Goal: Task Accomplishment & Management: Use online tool/utility

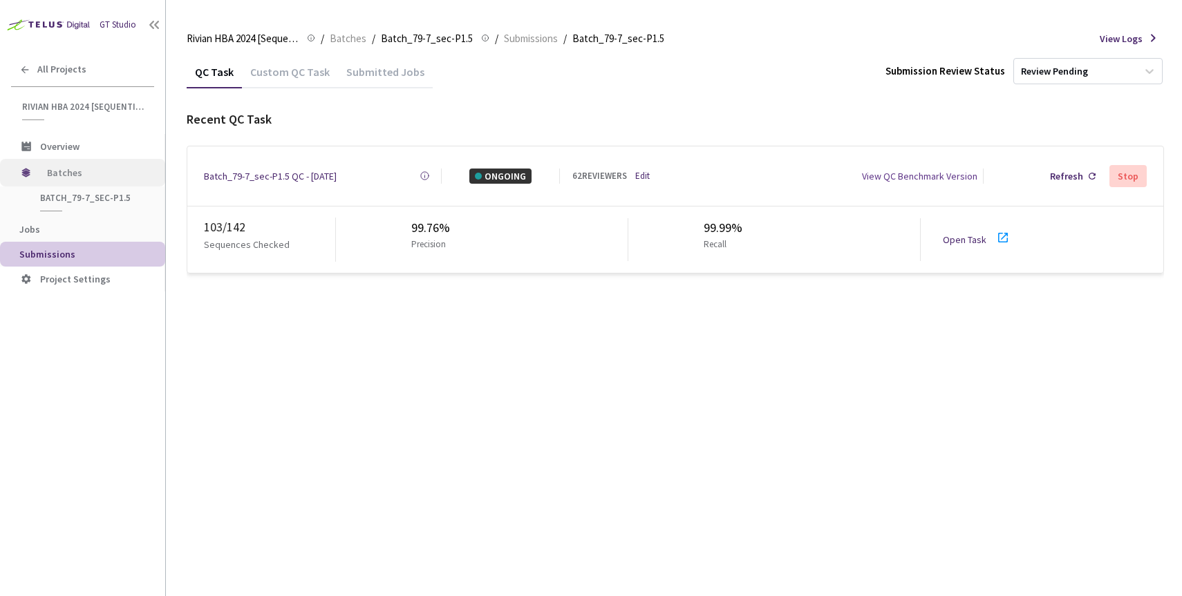
click at [62, 170] on span "Batches" at bounding box center [94, 173] width 95 height 28
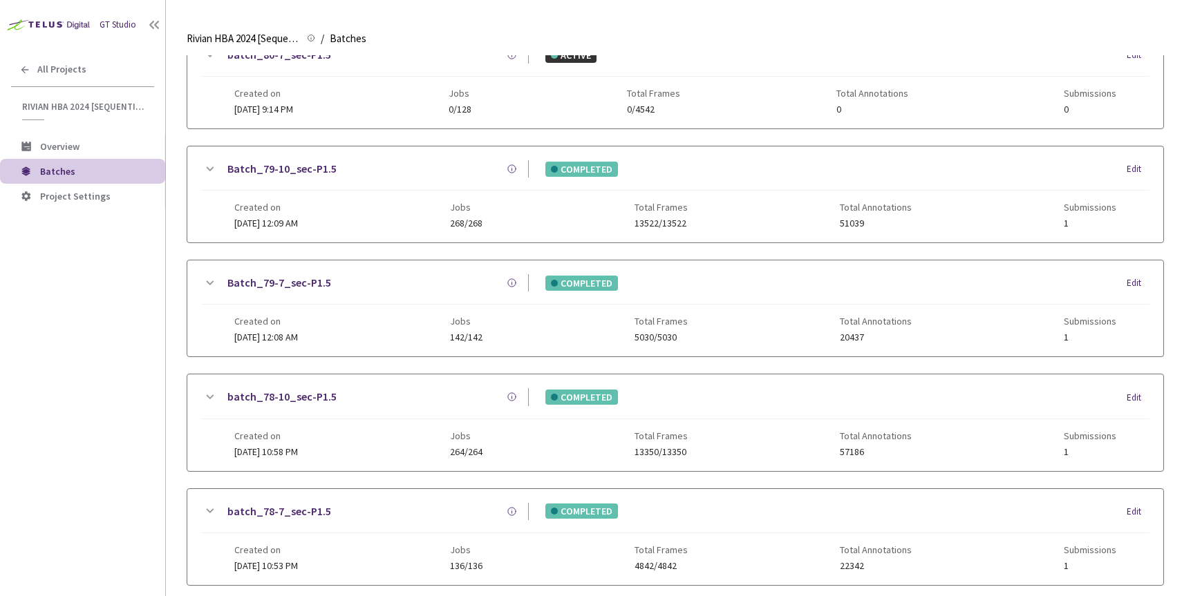
scroll to position [370, 0]
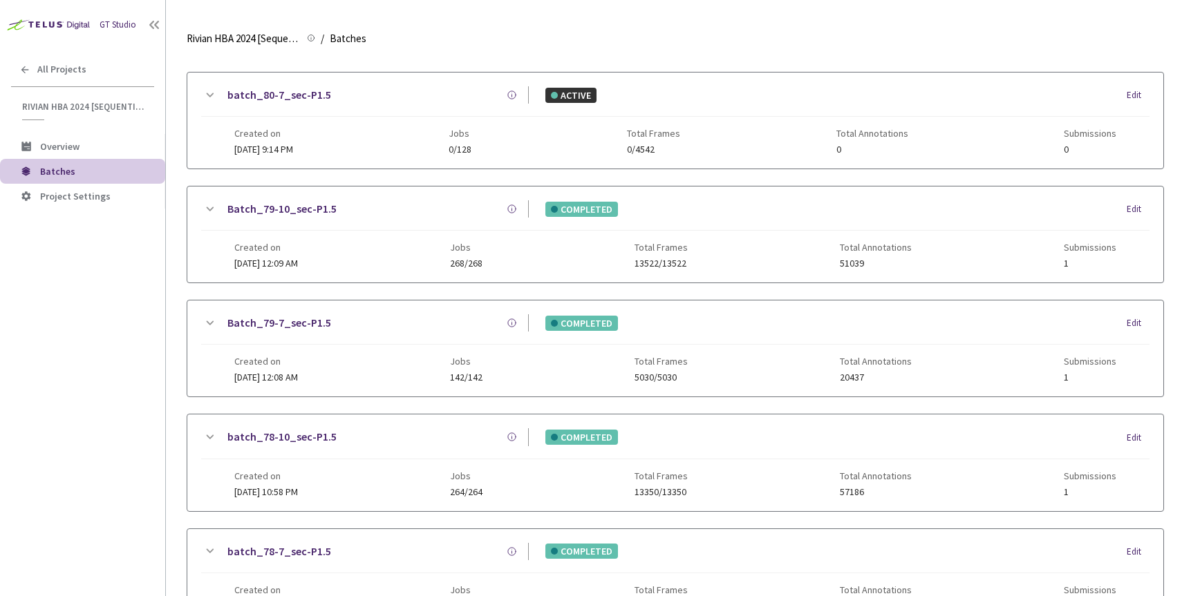
click at [296, 211] on link "Batch_79-10_sec-P1.5" at bounding box center [281, 208] width 109 height 17
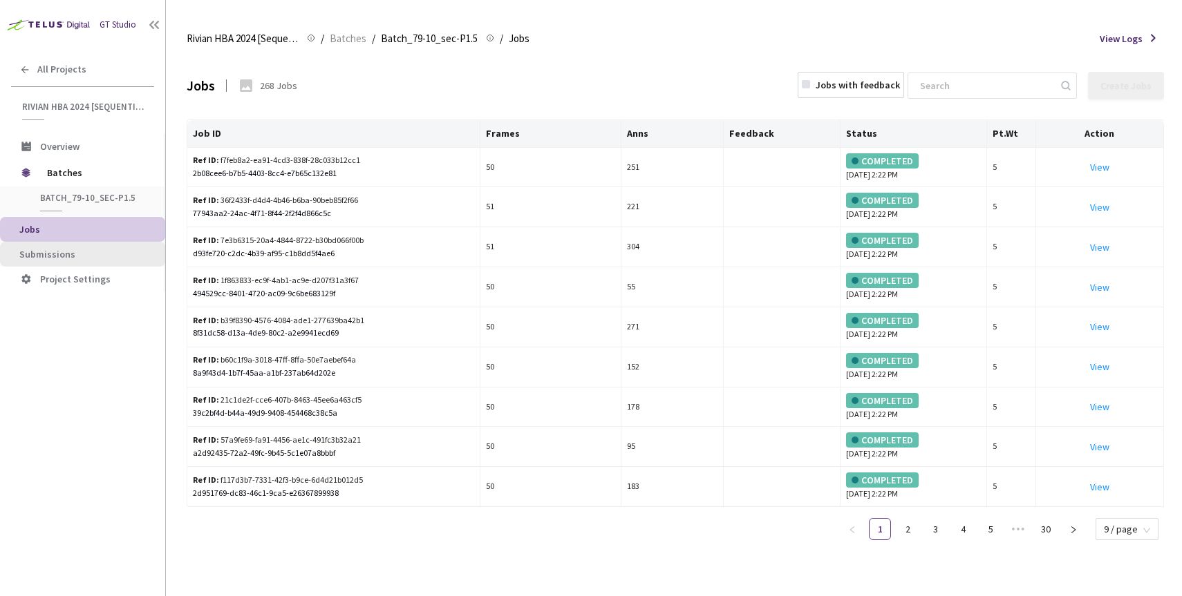
click at [48, 254] on span "Submissions" at bounding box center [47, 254] width 56 height 12
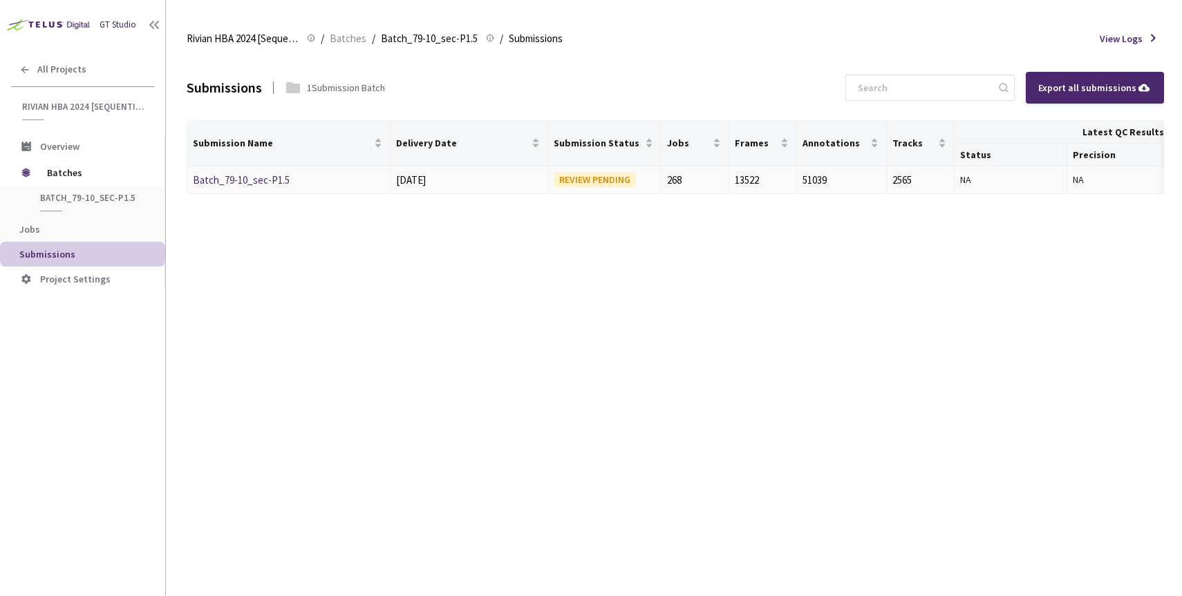
click at [250, 182] on link "Batch_79-10_sec-P1.5" at bounding box center [241, 179] width 97 height 13
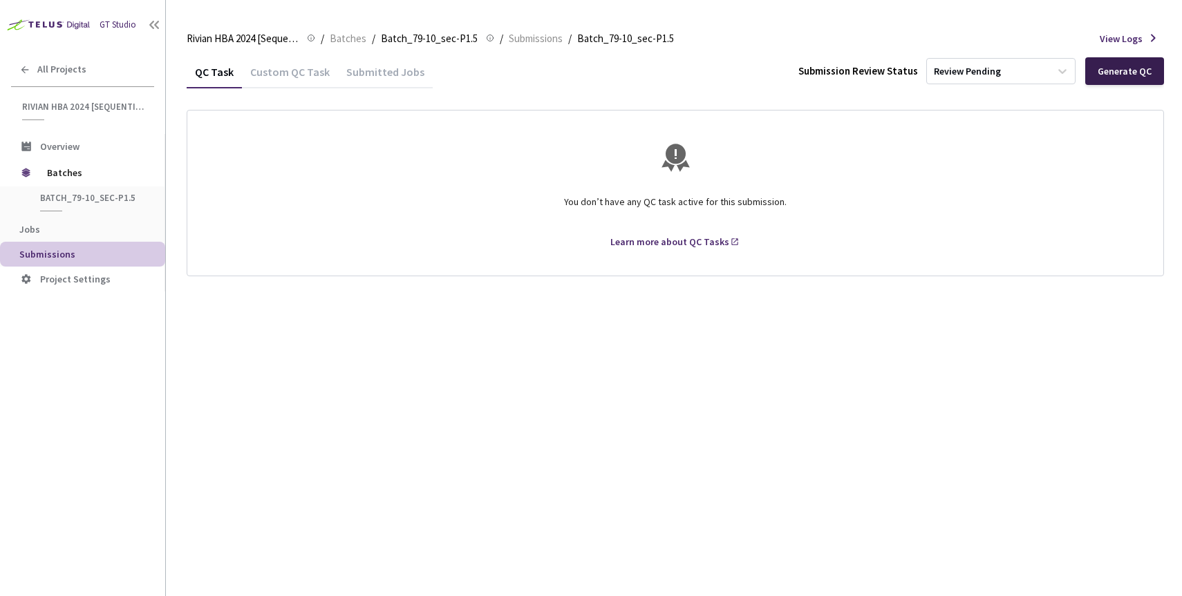
click at [1116, 69] on div "Generate QC" at bounding box center [1124, 71] width 54 height 11
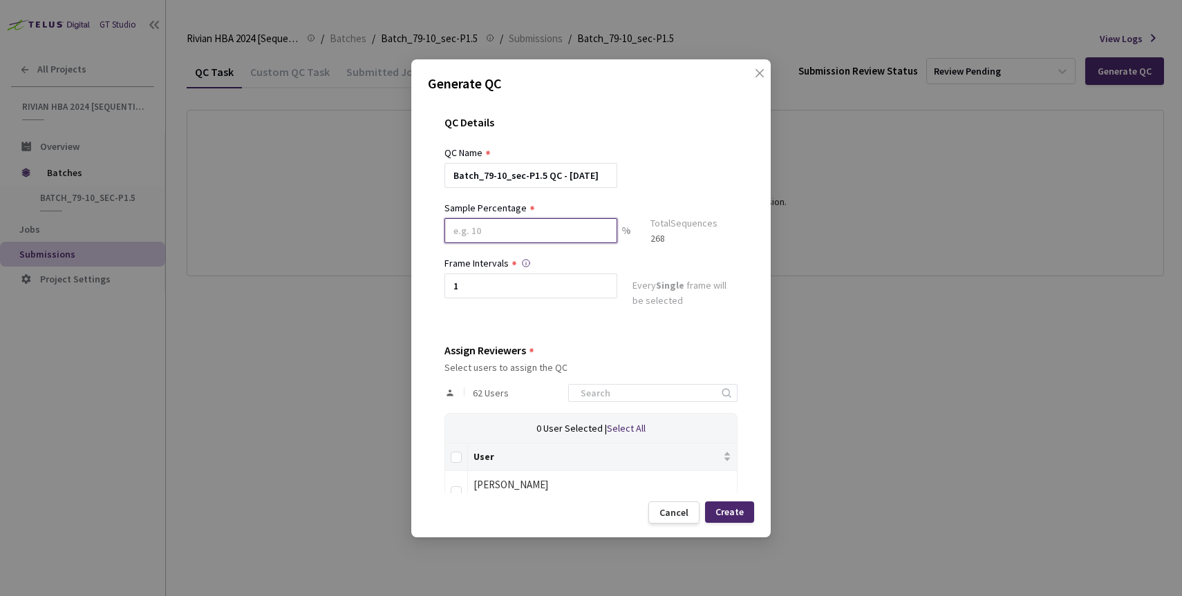
click at [498, 236] on input at bounding box center [530, 230] width 173 height 25
type input "100"
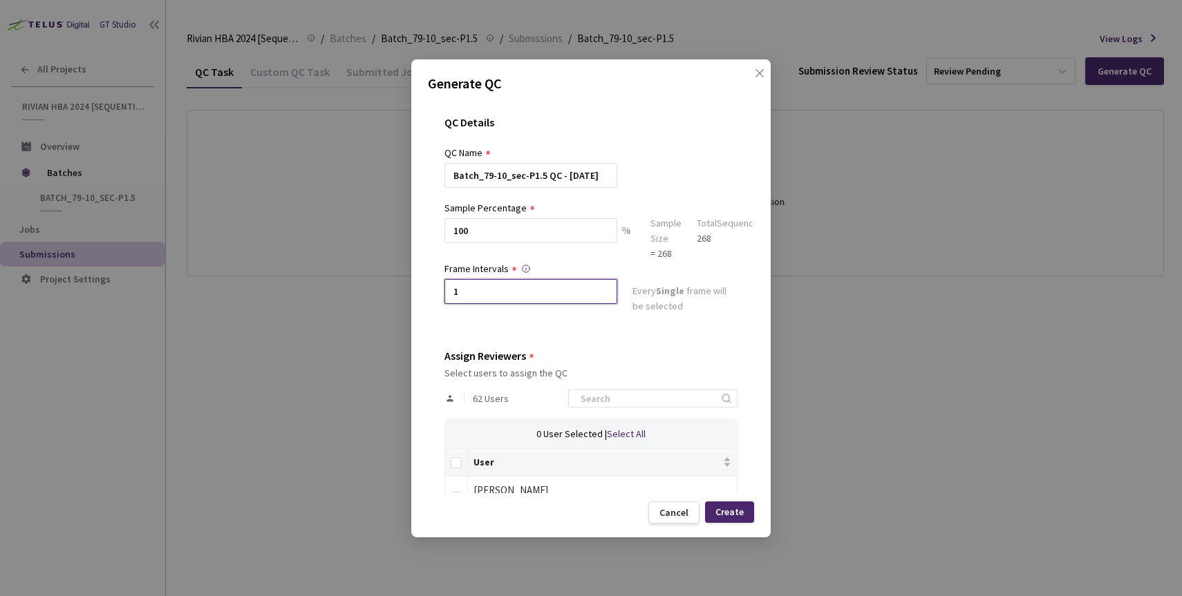
click at [491, 291] on input "1" at bounding box center [530, 291] width 173 height 25
type input "2"
click at [459, 459] on input "Select all" at bounding box center [456, 462] width 11 height 11
checkbox input "true"
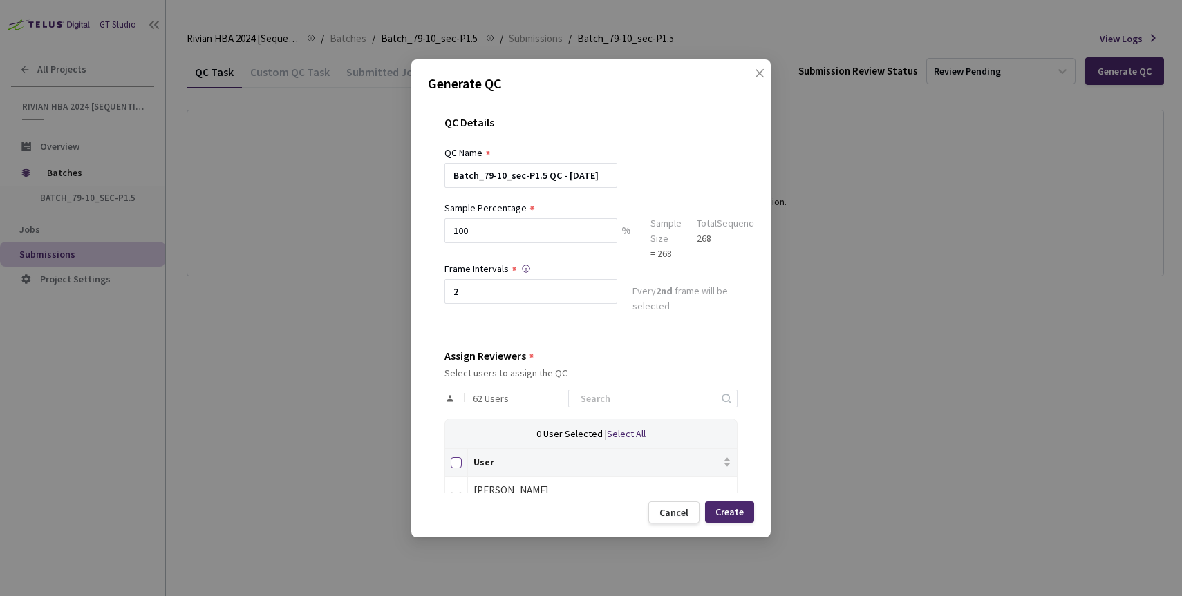
checkbox input "true"
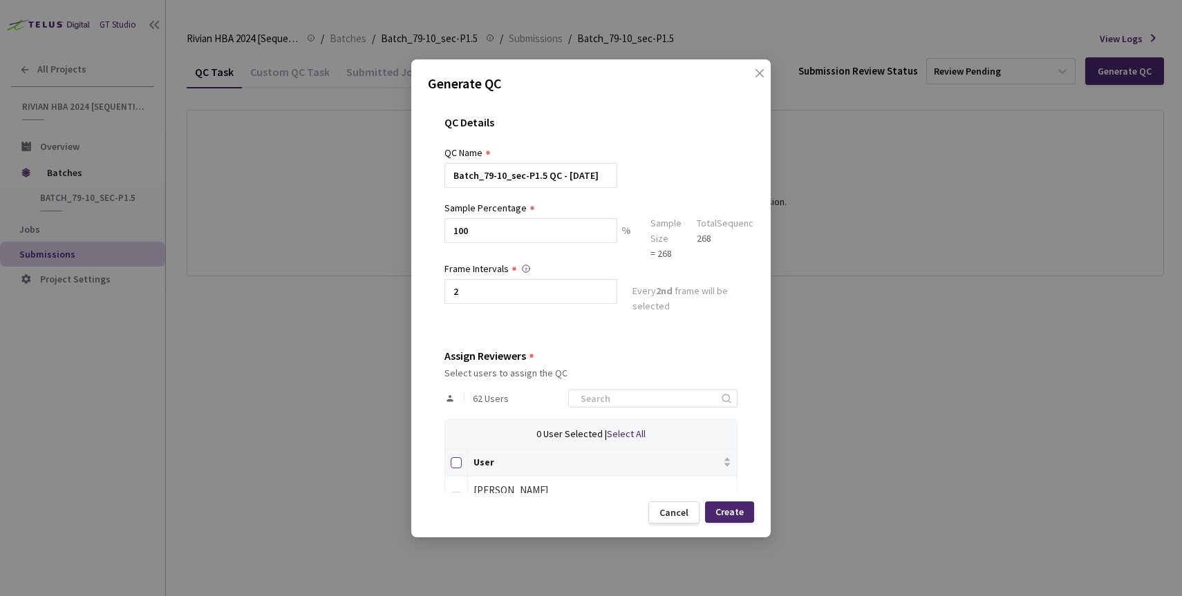
checkbox input "true"
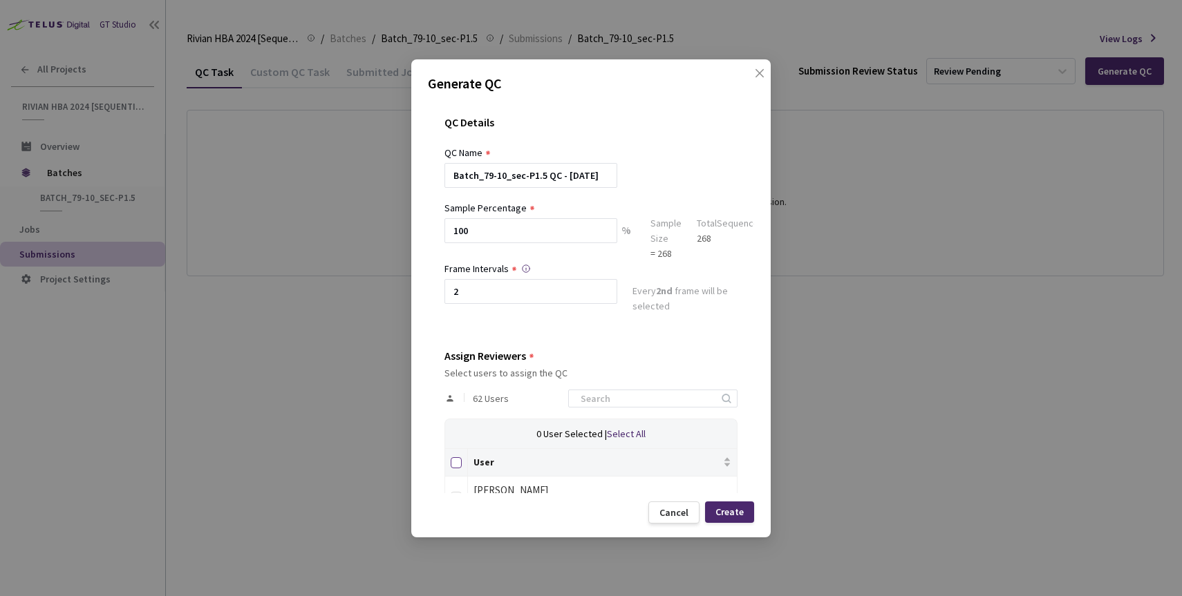
checkbox input "true"
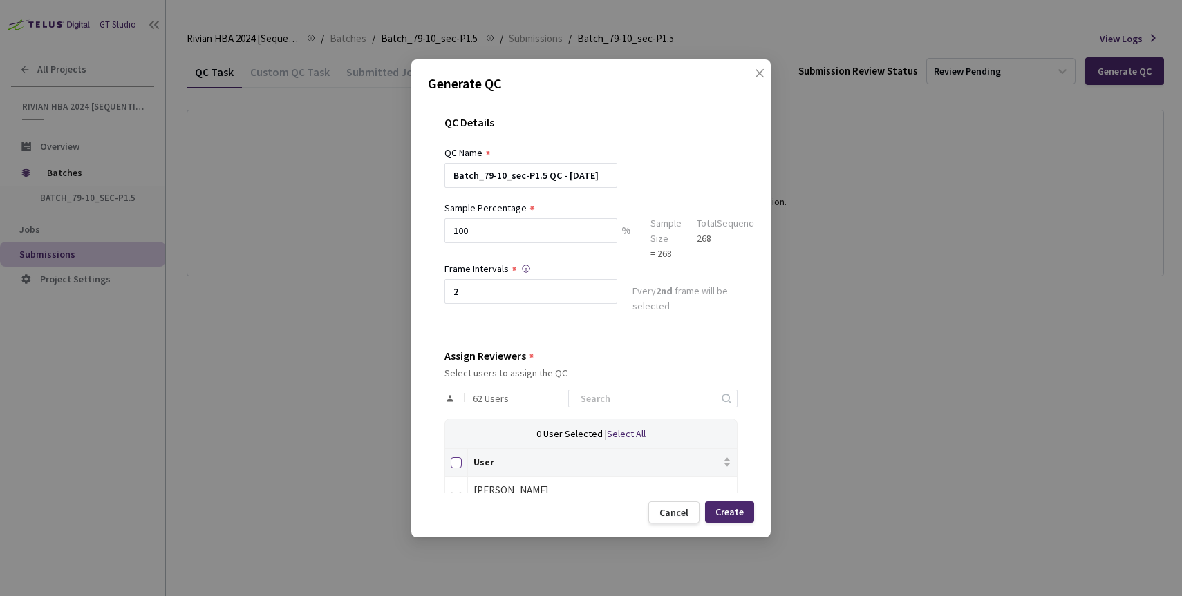
checkbox input "true"
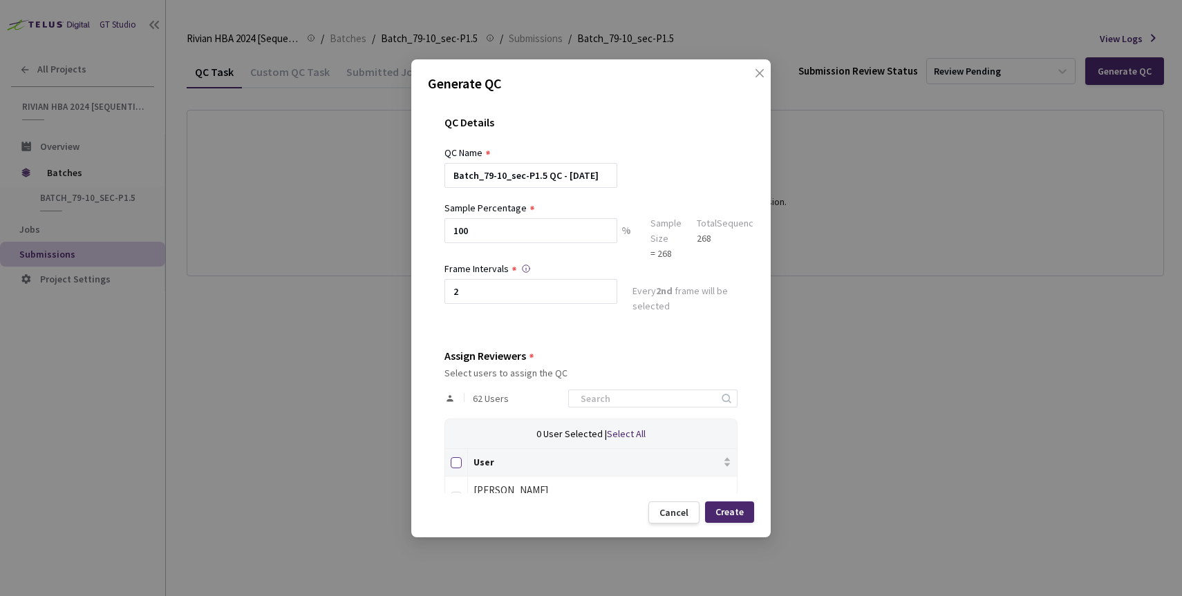
checkbox input "true"
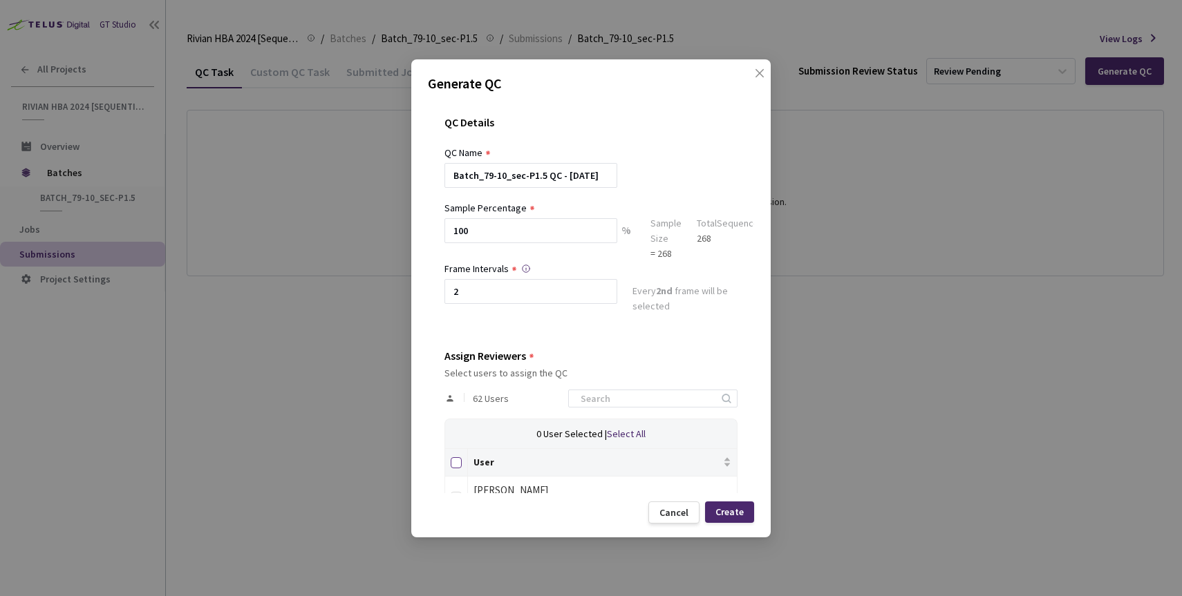
checkbox input "true"
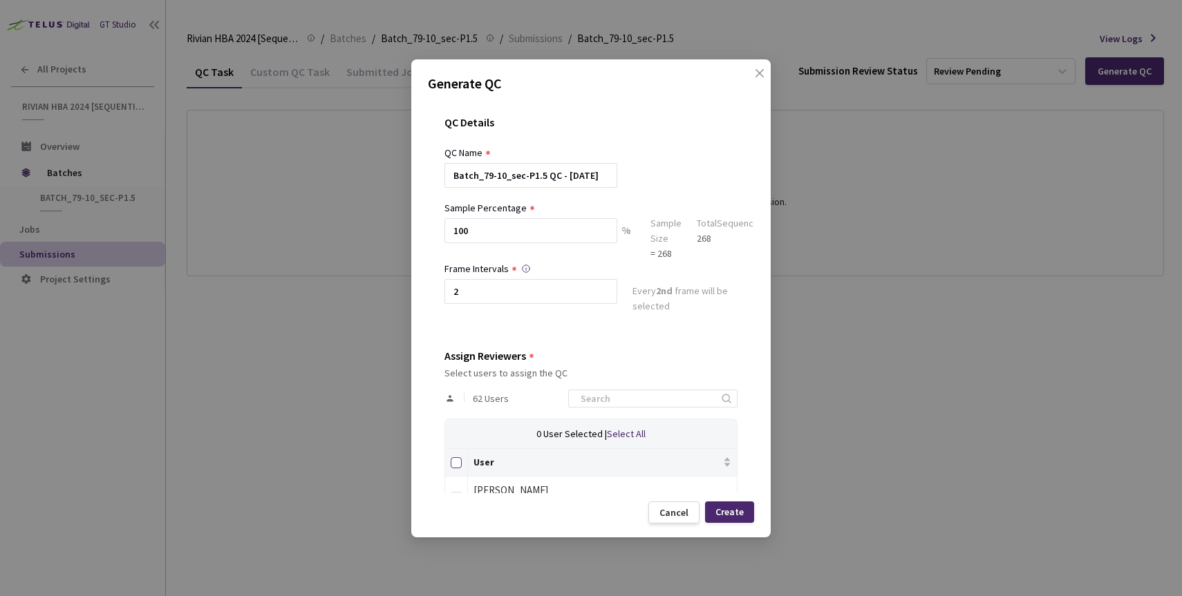
checkbox input "true"
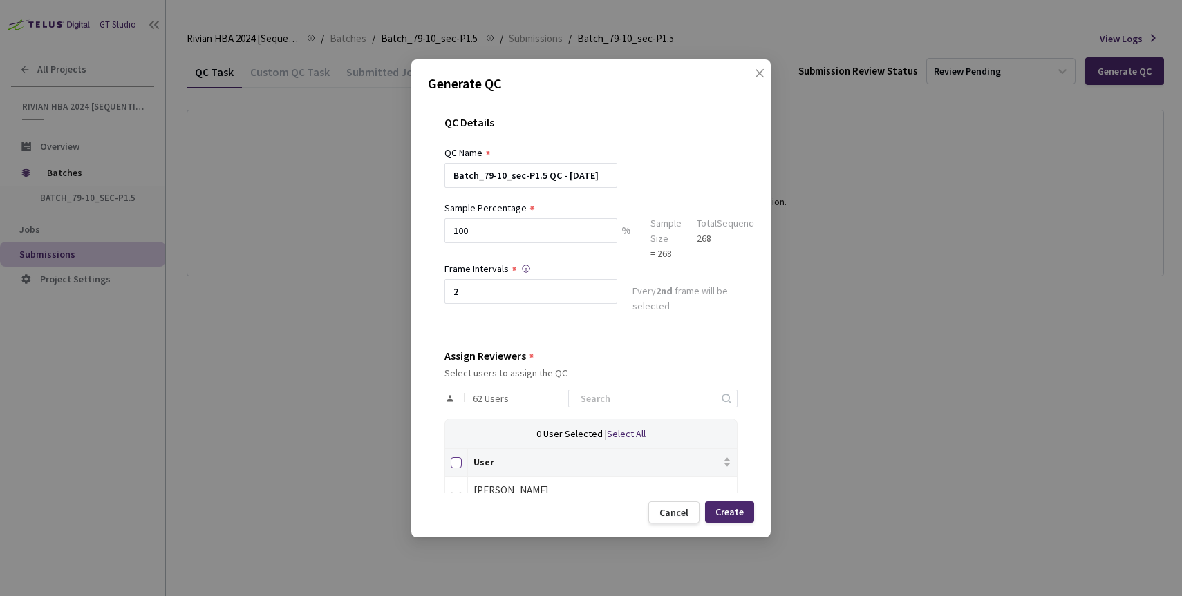
checkbox input "true"
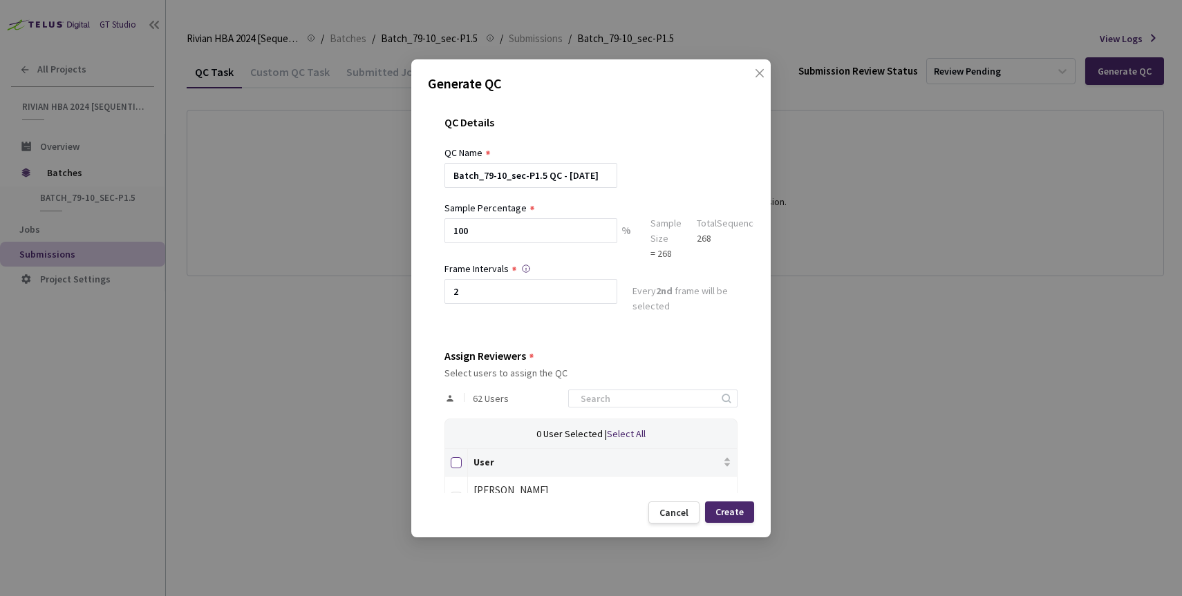
checkbox input "true"
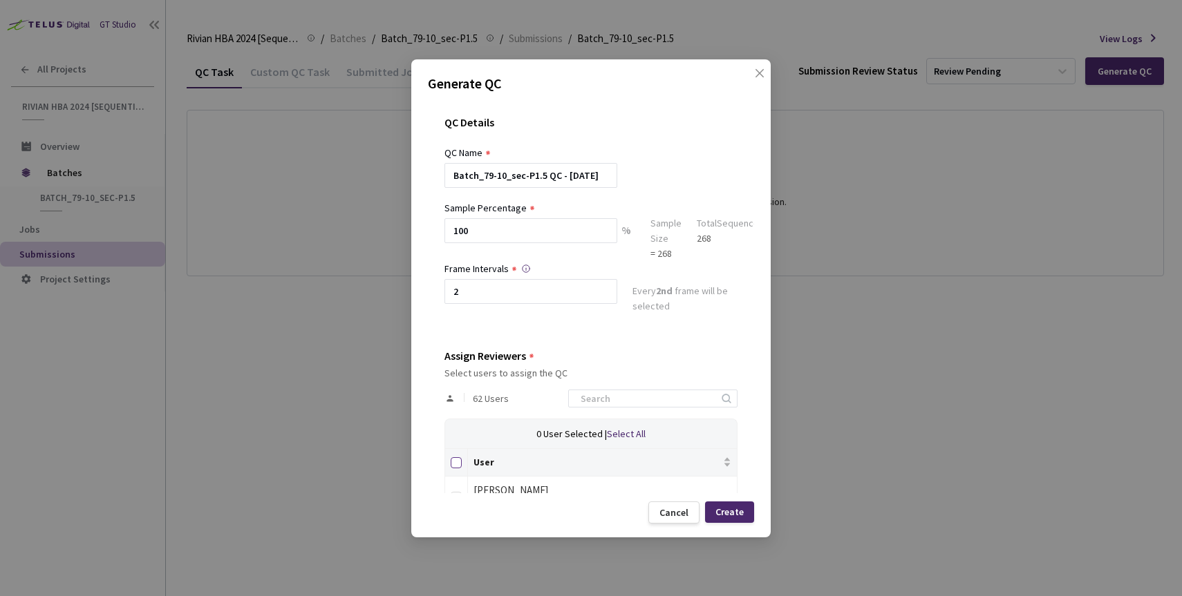
checkbox input "true"
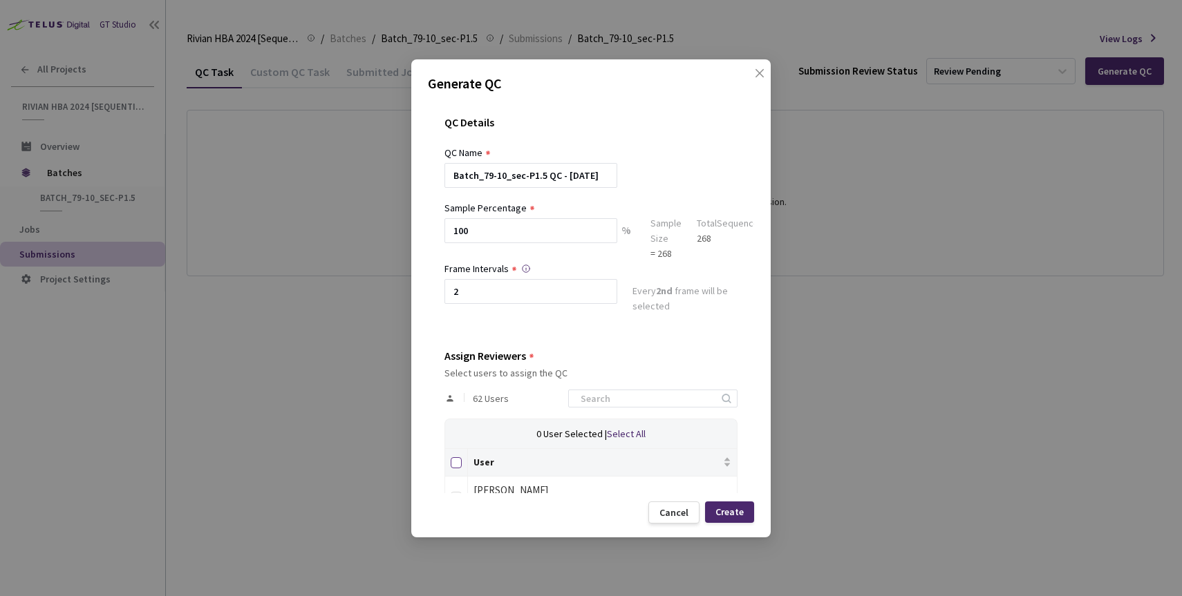
checkbox input "true"
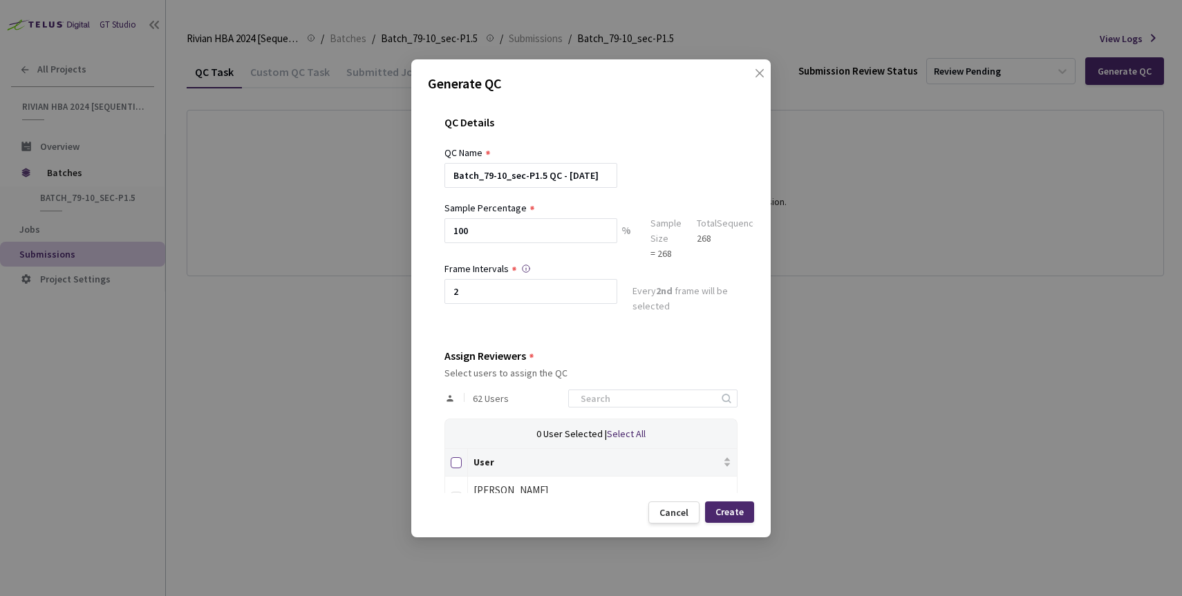
checkbox input "true"
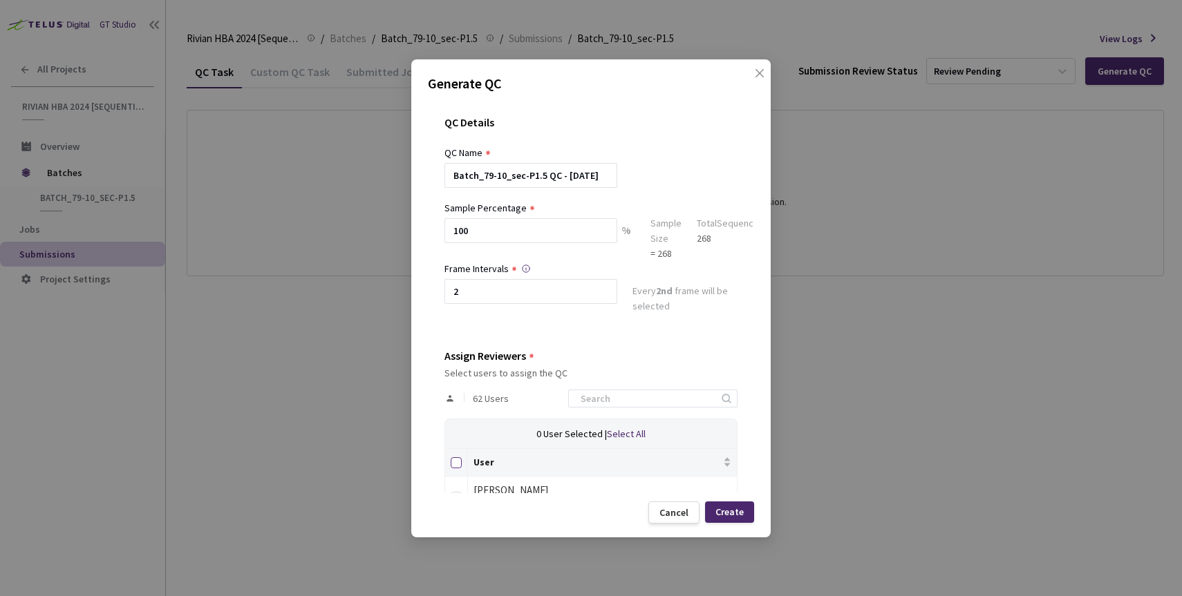
checkbox input "true"
click at [732, 512] on div "Create" at bounding box center [729, 512] width 28 height 11
